Goal: Navigation & Orientation: Understand site structure

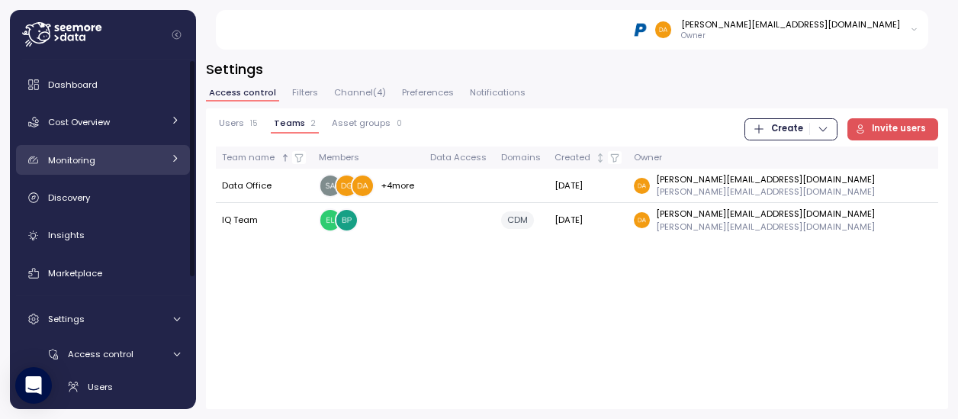
click at [106, 155] on div "Monitoring" at bounding box center [105, 160] width 114 height 15
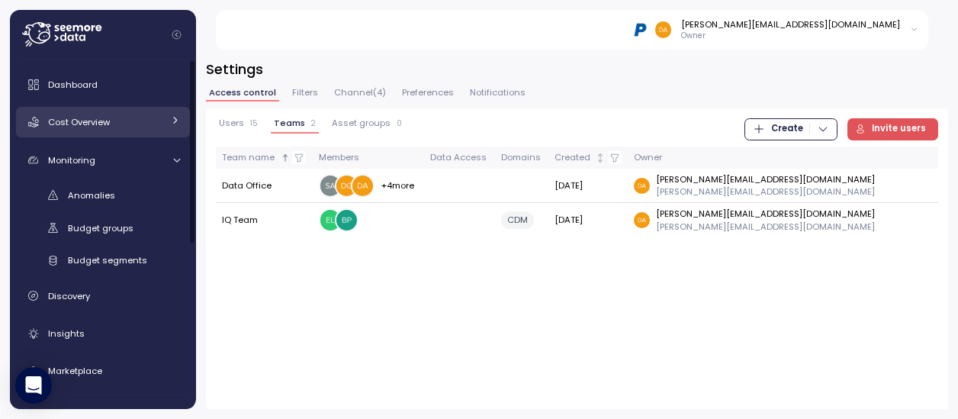
click at [105, 125] on span "Cost Overview" at bounding box center [79, 122] width 62 height 12
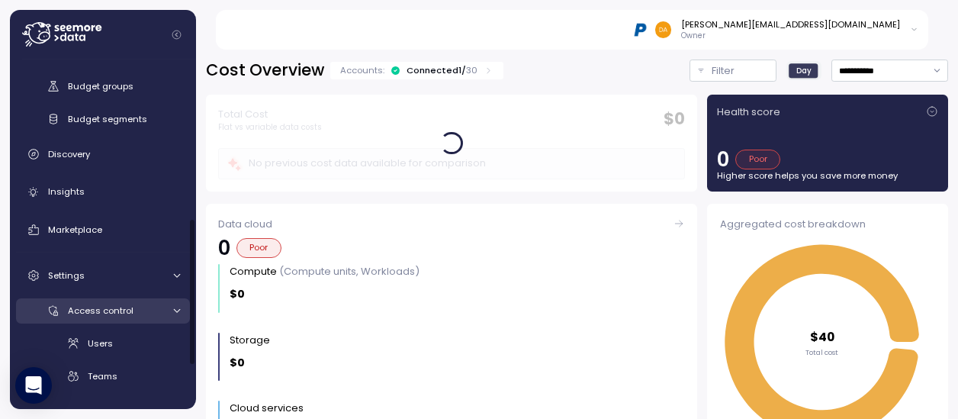
scroll to position [465, 0]
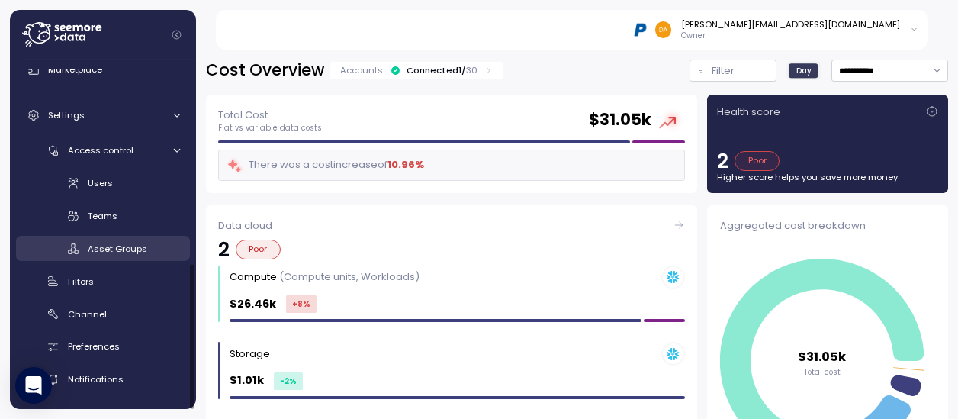
click at [104, 246] on span "Asset Groups" at bounding box center [118, 249] width 60 height 12
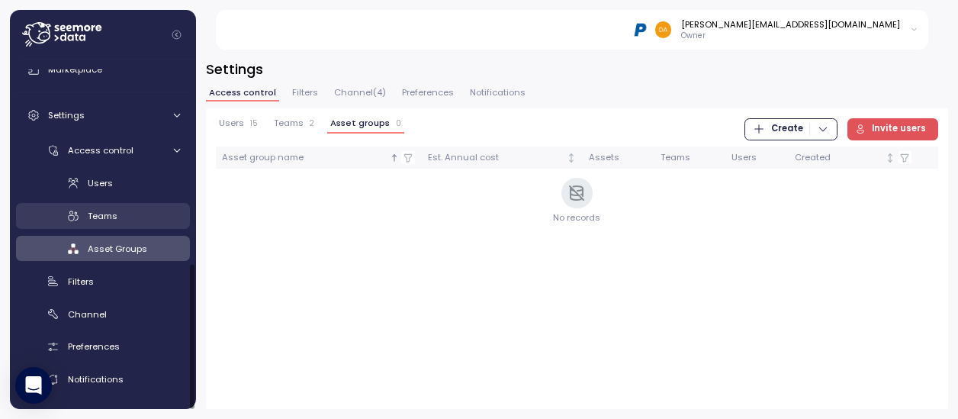
click at [105, 217] on span "Teams" at bounding box center [103, 216] width 30 height 12
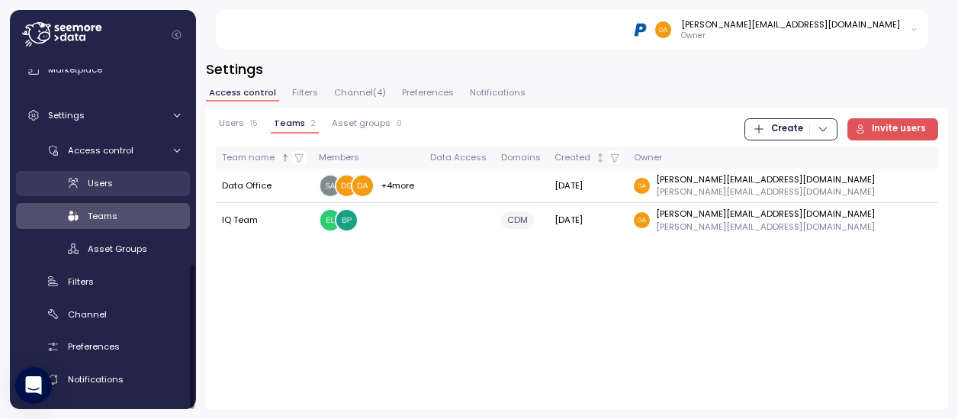
click at [108, 190] on div "Users" at bounding box center [134, 183] width 92 height 15
